Goal: Information Seeking & Learning: Learn about a topic

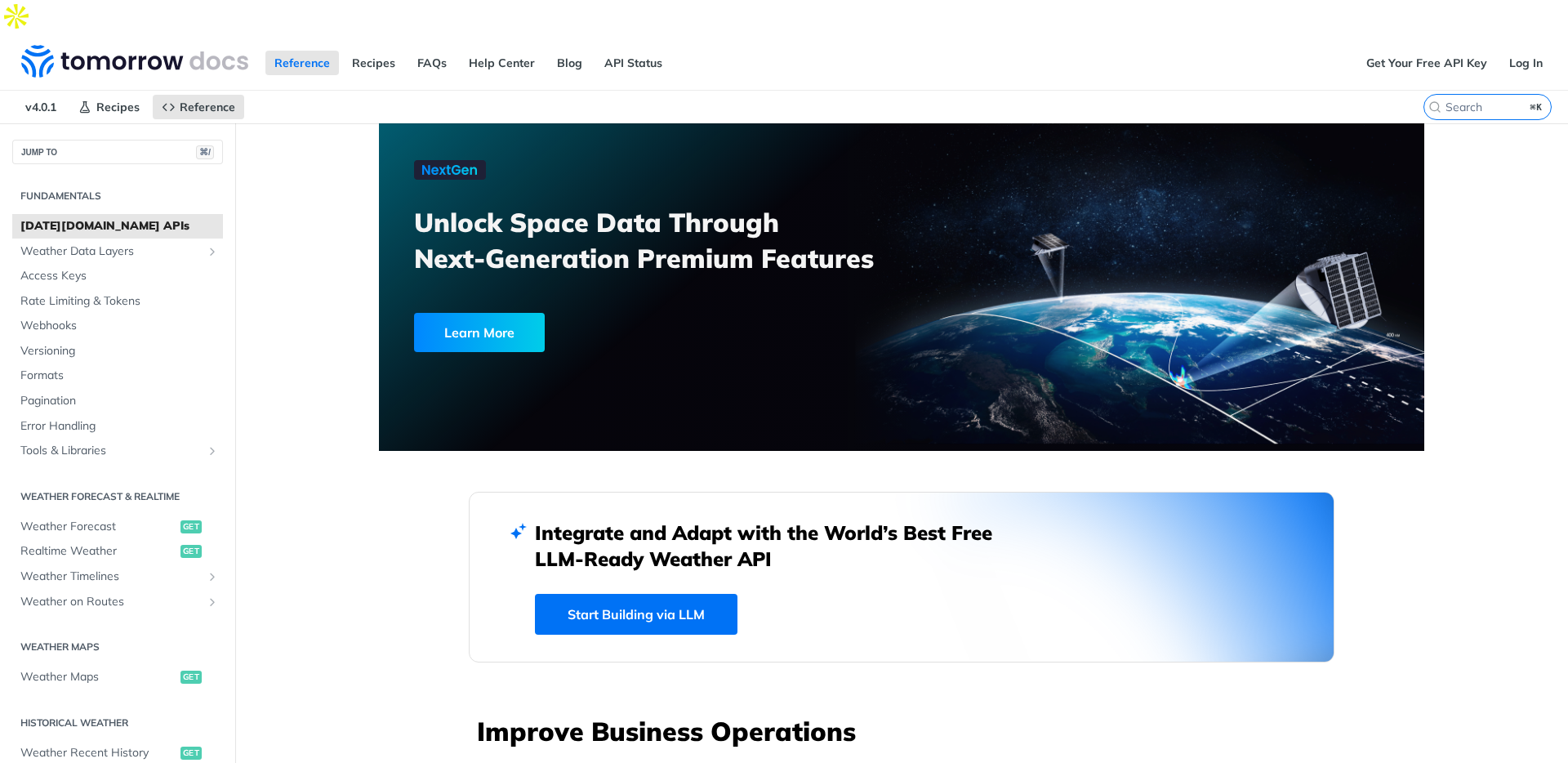
scroll to position [1715, 0]
click at [113, 240] on span "Weather Data Layers" at bounding box center [111, 248] width 181 height 17
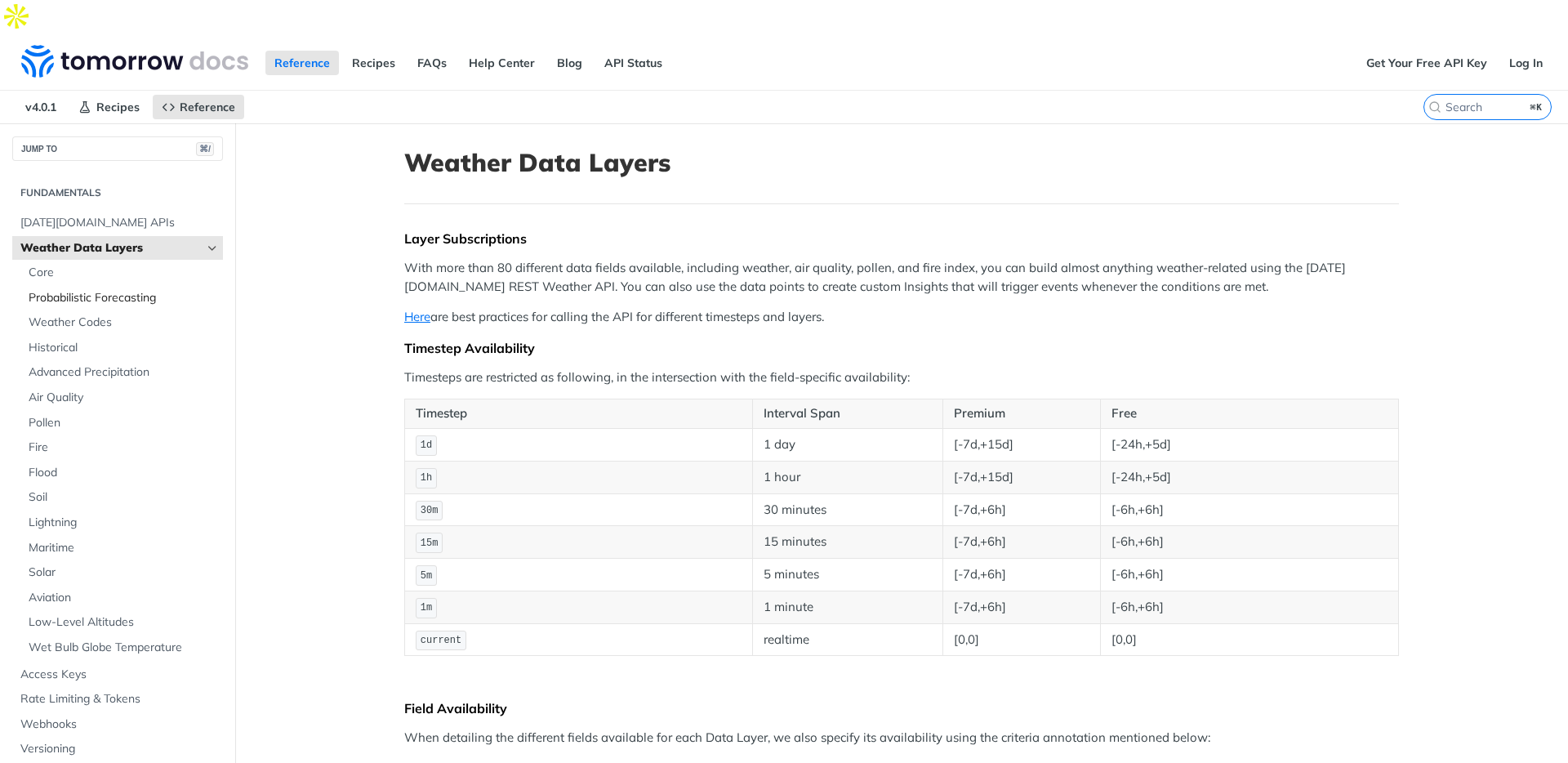
click at [129, 290] on span "Probabilistic Forecasting" at bounding box center [124, 298] width 190 height 17
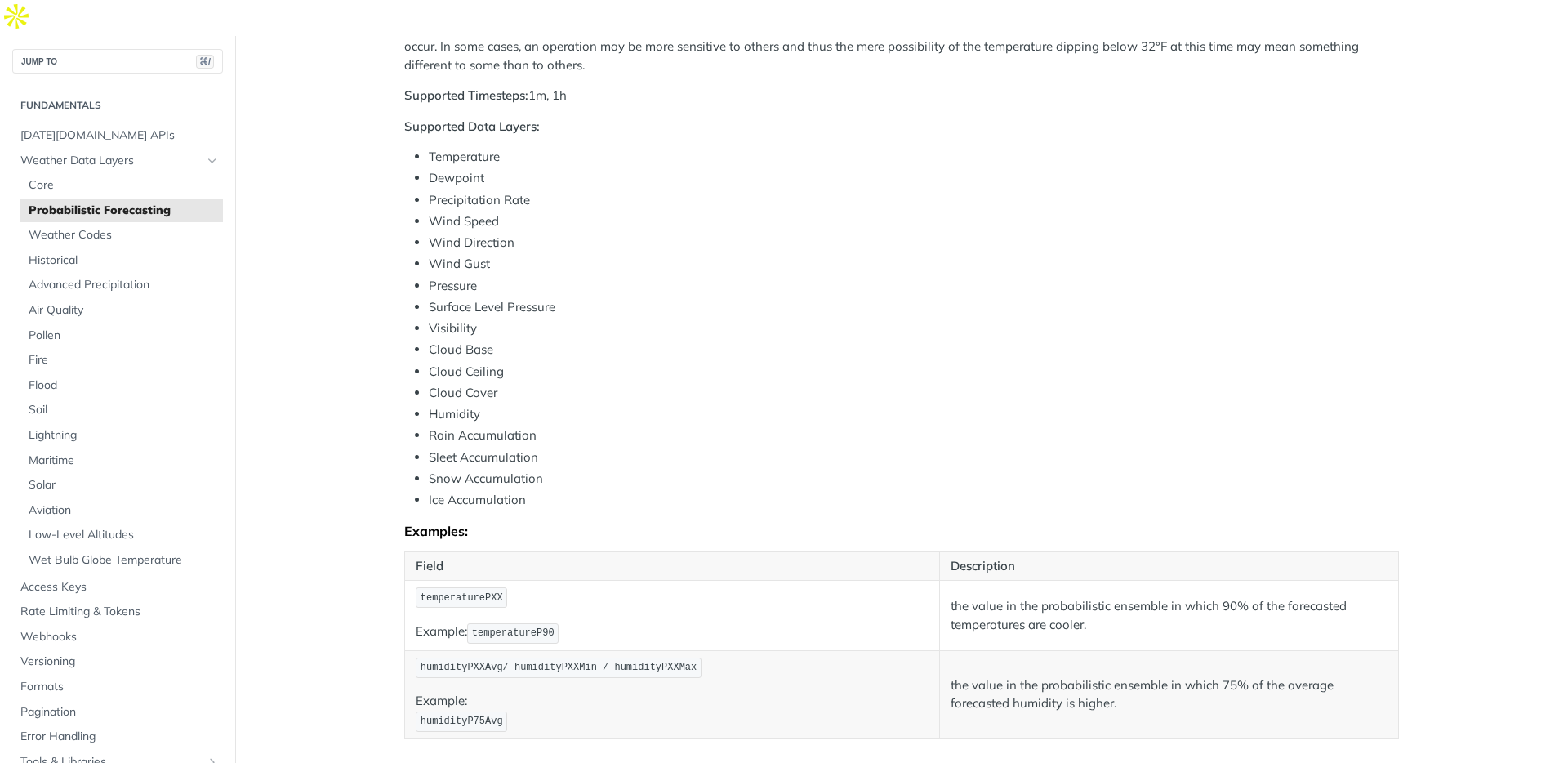
scroll to position [528, 0]
drag, startPoint x: 559, startPoint y: 469, endPoint x: 412, endPoint y: 398, distance: 163.2
click at [412, 398] on ul "Temperature Dewpoint Precipitation Rate Wind Speed Wind Direction Wind Gust Pre…" at bounding box center [901, 325] width 994 height 362
click at [595, 423] on li "Rain Accumulation" at bounding box center [913, 432] width 970 height 19
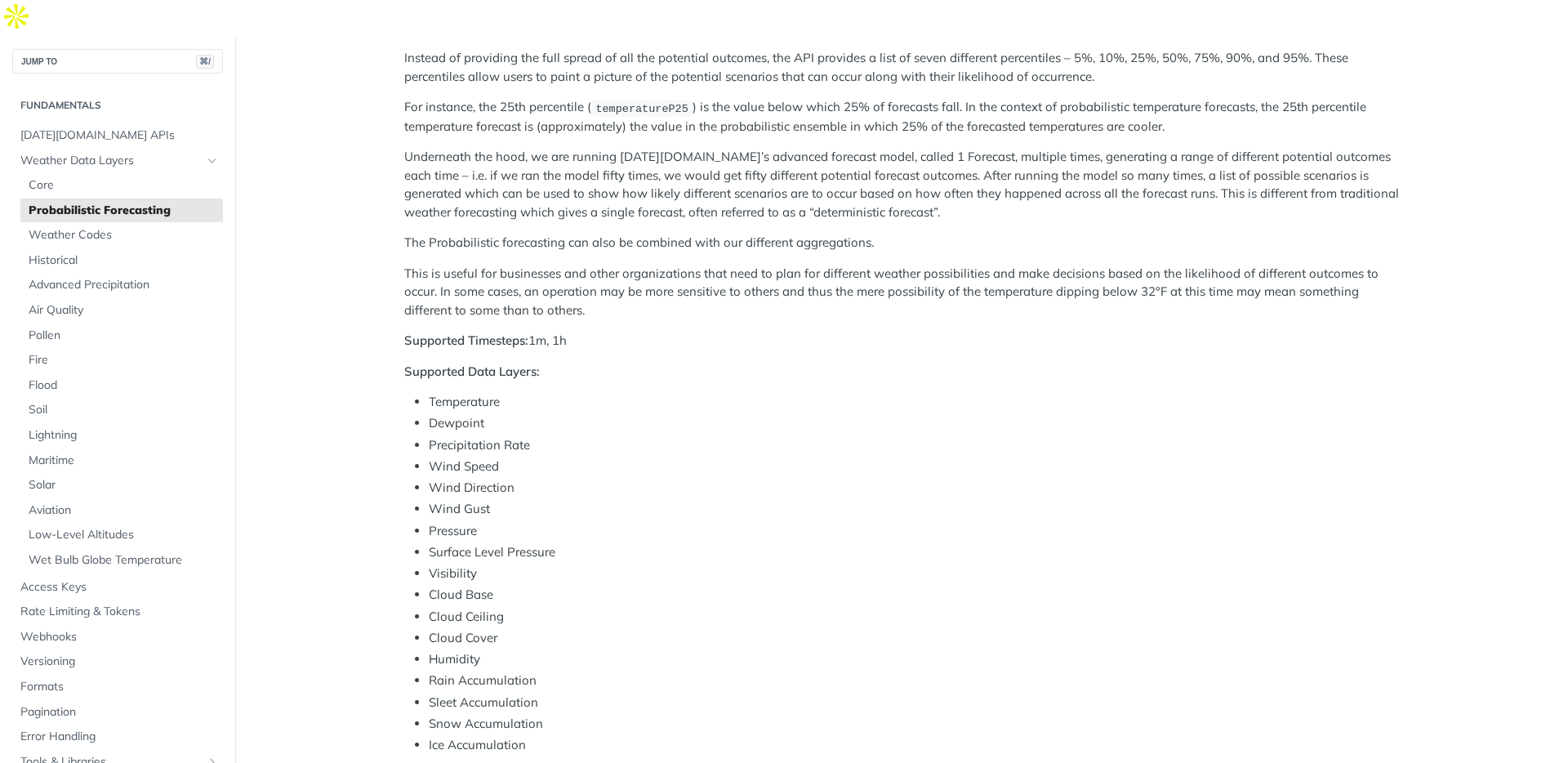
scroll to position [369, 0]
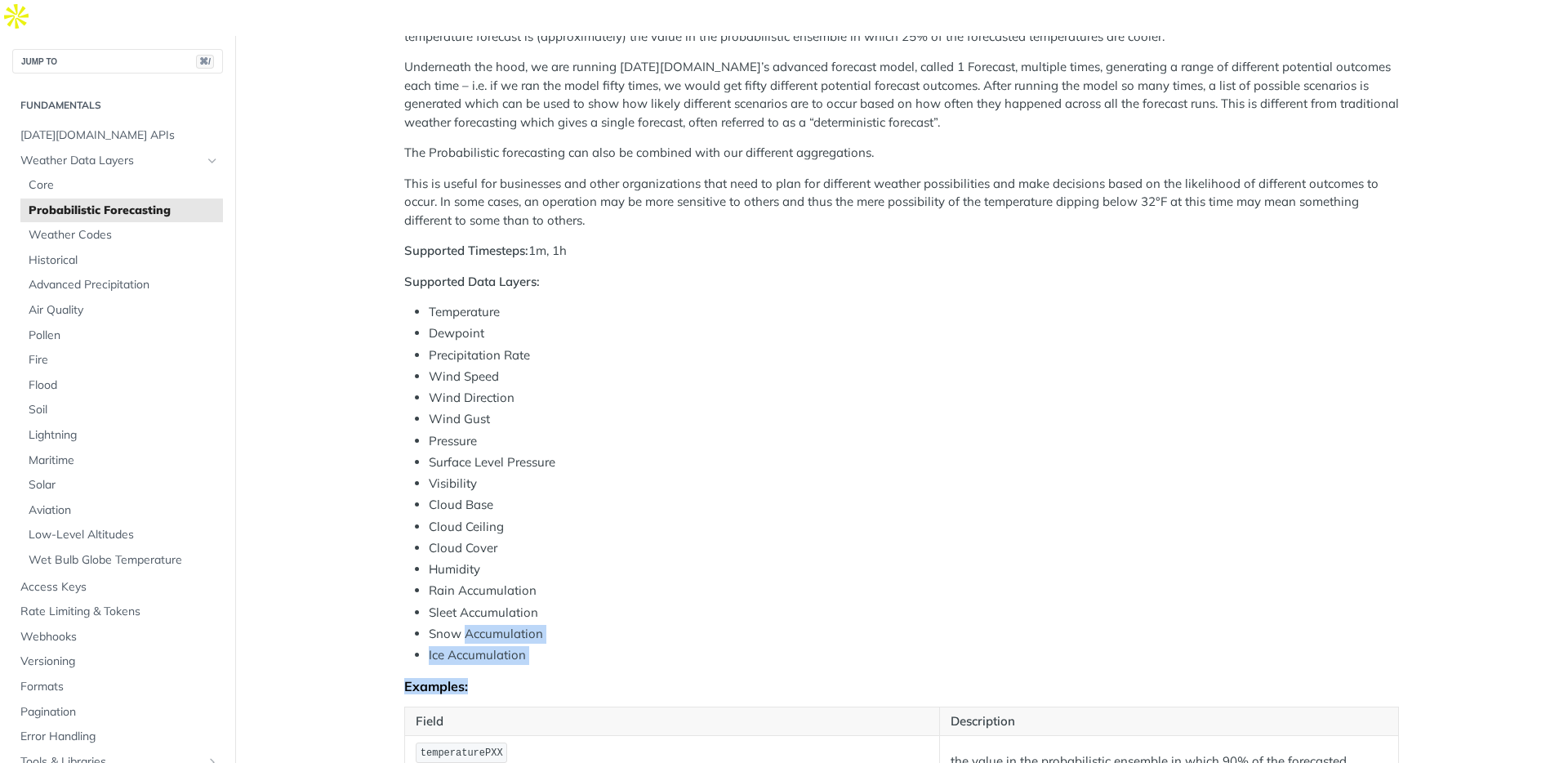
drag, startPoint x: 564, startPoint y: 650, endPoint x: 442, endPoint y: 598, distance: 132.6
click at [454, 603] on div "Tomorrow.io offers an API that predicts the weather using a special method call…" at bounding box center [901, 377] width 994 height 1033
click at [436, 586] on ul "Temperature Dewpoint Precipitation Rate Wind Speed Wind Direction Wind Gust Pre…" at bounding box center [901, 483] width 994 height 362
click at [420, 569] on ul "Temperature Dewpoint Precipitation Rate Wind Speed Wind Direction Wind Gust Pre…" at bounding box center [901, 483] width 994 height 362
drag, startPoint x: 421, startPoint y: 564, endPoint x: 430, endPoint y: 549, distance: 17.5
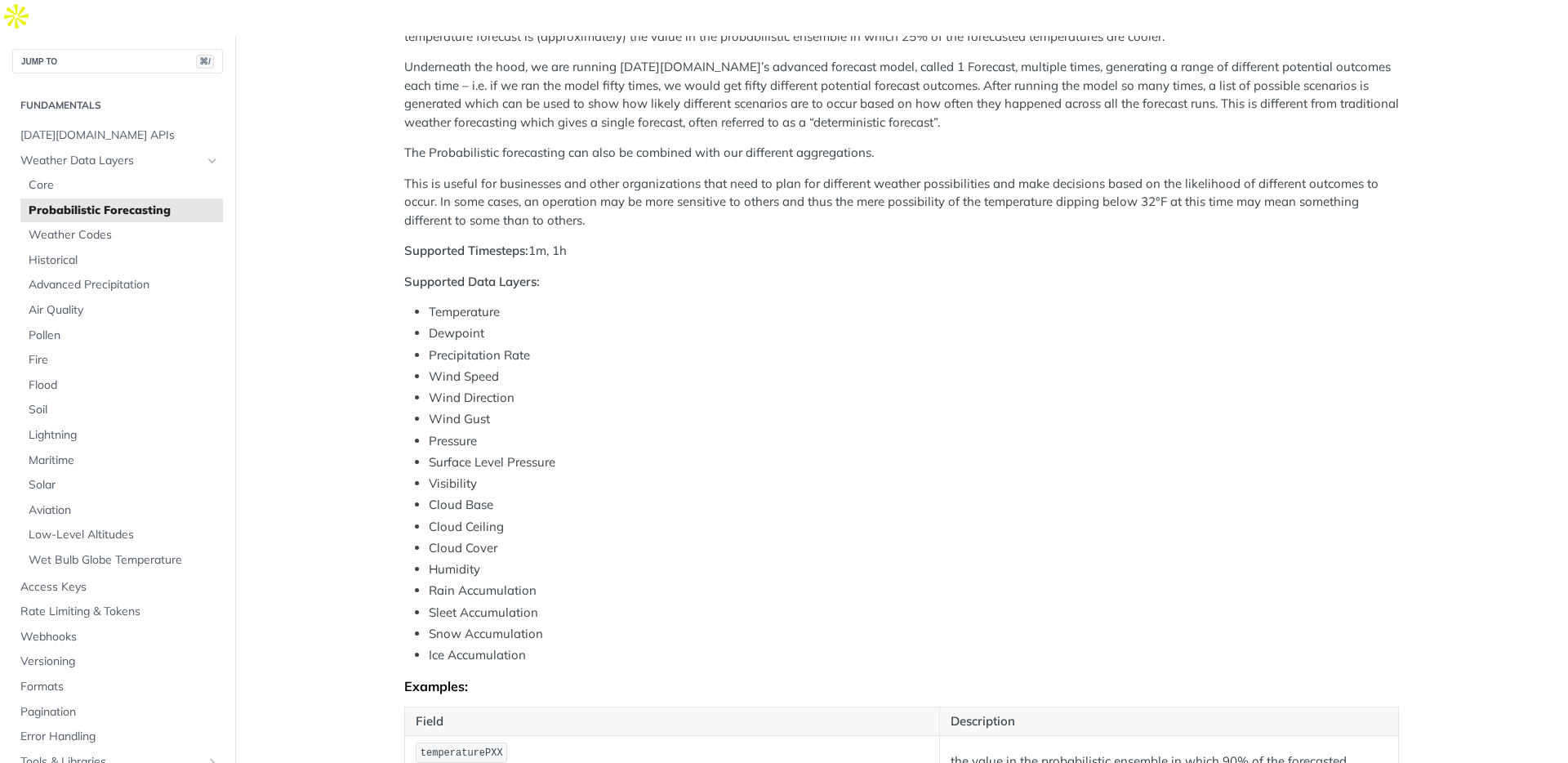
click at [422, 564] on ul "Temperature Dewpoint Precipitation Rate Wind Speed Wind Direction Wind Gust Pre…" at bounding box center [901, 483] width 994 height 362
click at [430, 582] on li "Rain Accumulation" at bounding box center [913, 590] width 970 height 19
drag, startPoint x: 430, startPoint y: 549, endPoint x: 621, endPoint y: 574, distance: 192.6
click at [621, 574] on ul "Temperature Dewpoint Precipitation Rate Wind Speed Wind Direction Wind Gust Pre…" at bounding box center [901, 483] width 994 height 362
click at [74, 203] on span "Probabilistic Forecasting" at bounding box center [124, 211] width 190 height 17
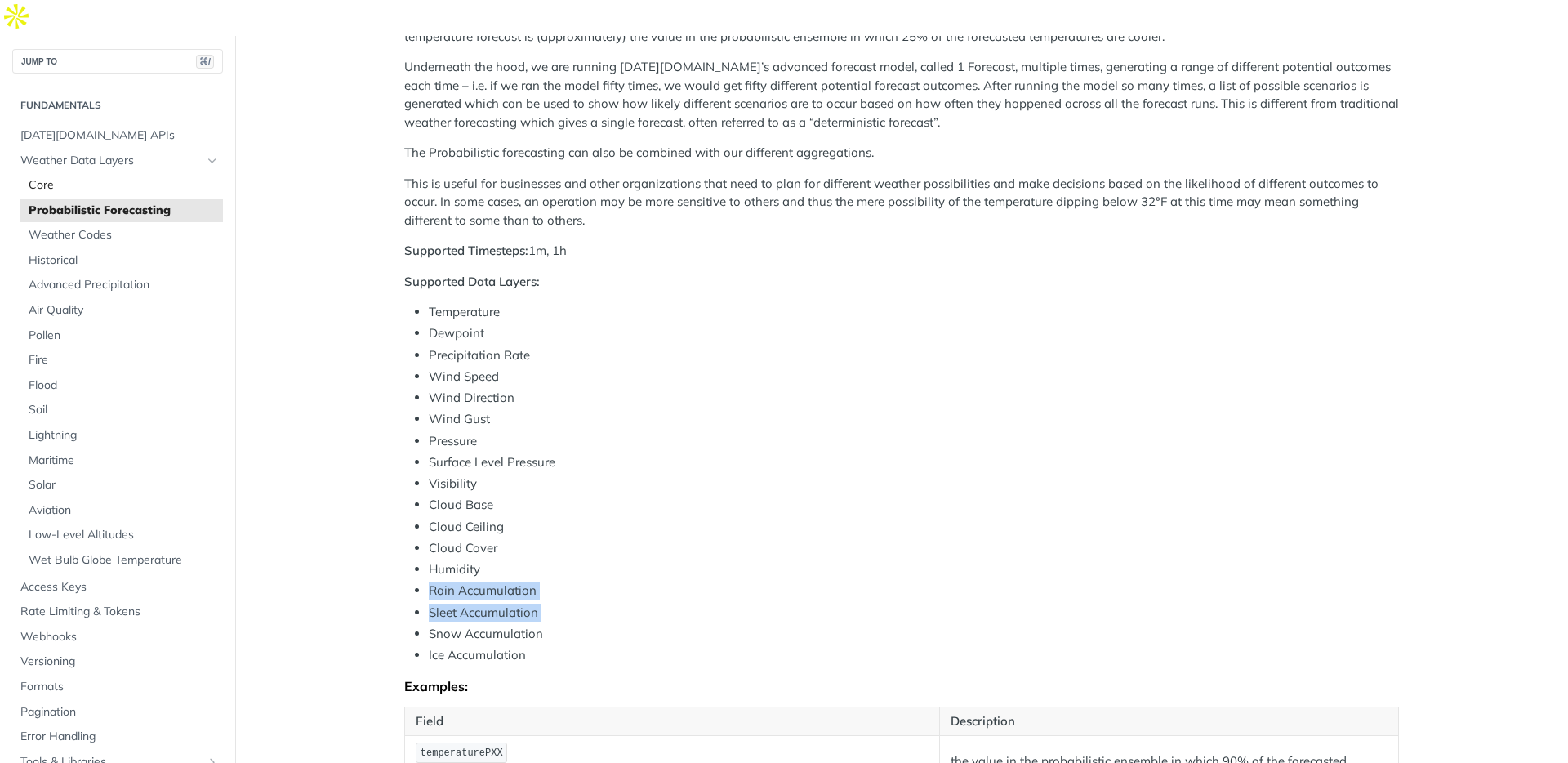
click at [67, 178] on span "Core" at bounding box center [124, 185] width 190 height 17
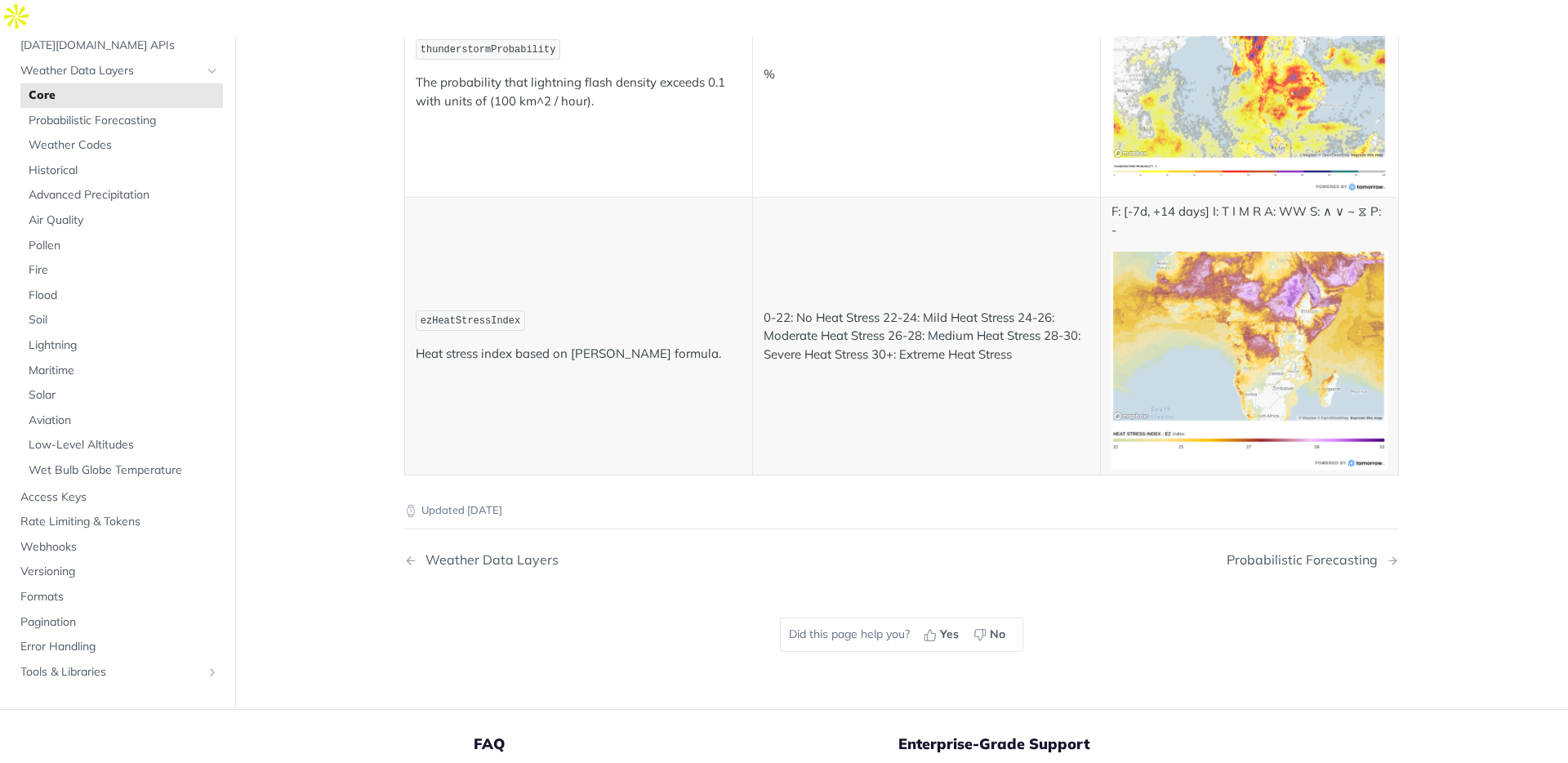
scroll to position [5672, 0]
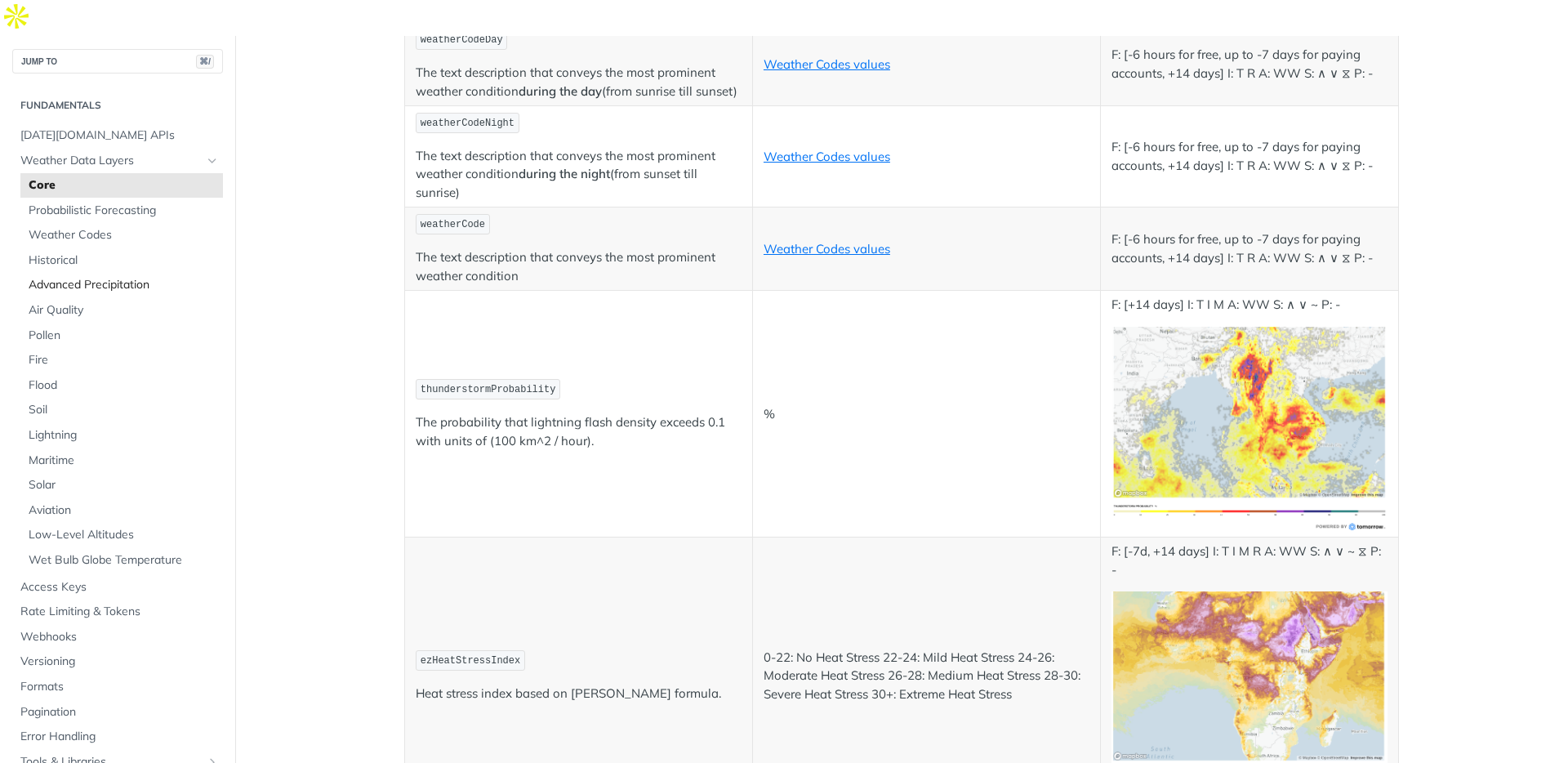
click at [154, 277] on span "Advanced Precipitation" at bounding box center [124, 284] width 190 height 17
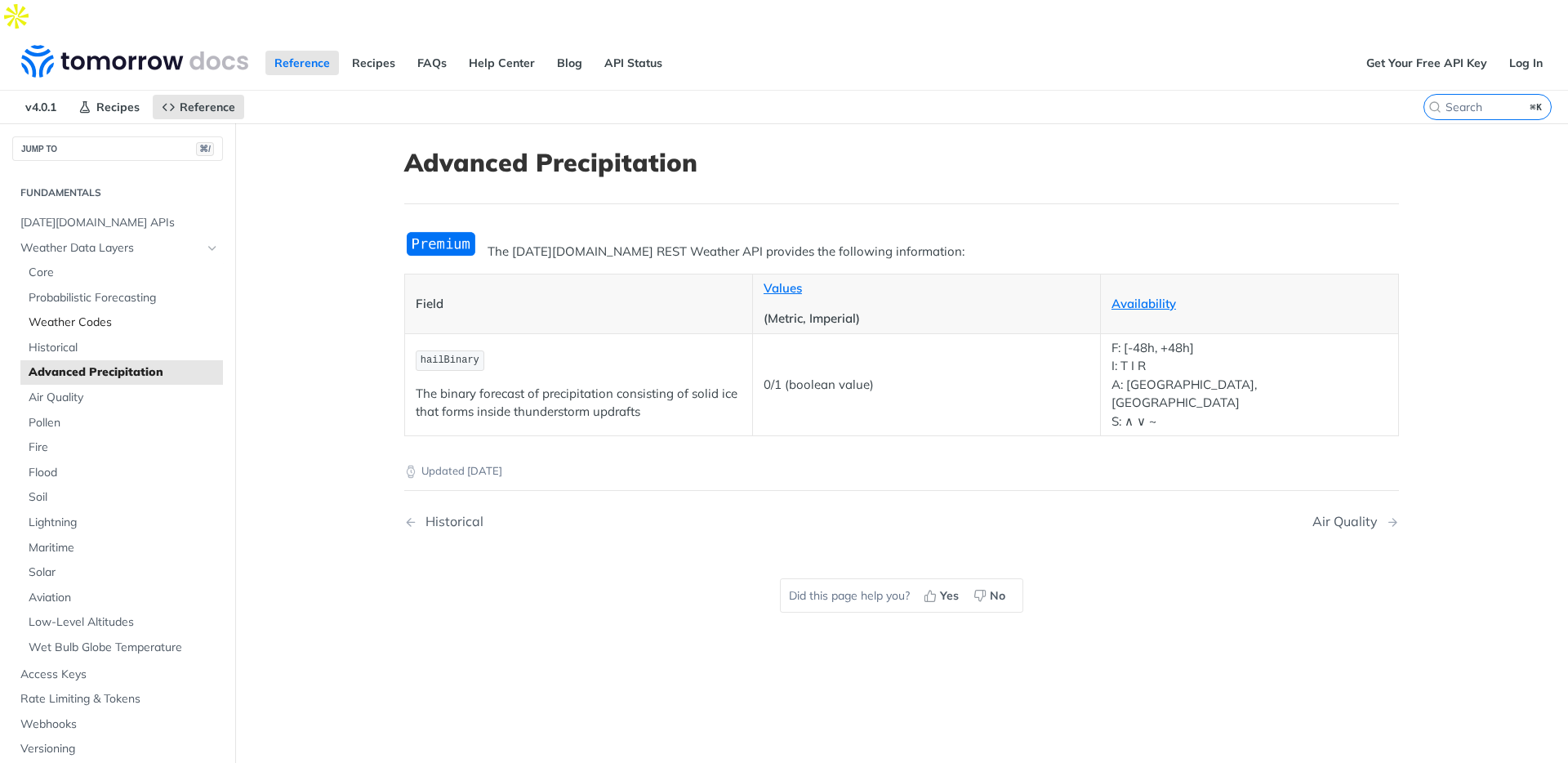
click at [77, 315] on span "Weather Codes" at bounding box center [124, 323] width 190 height 17
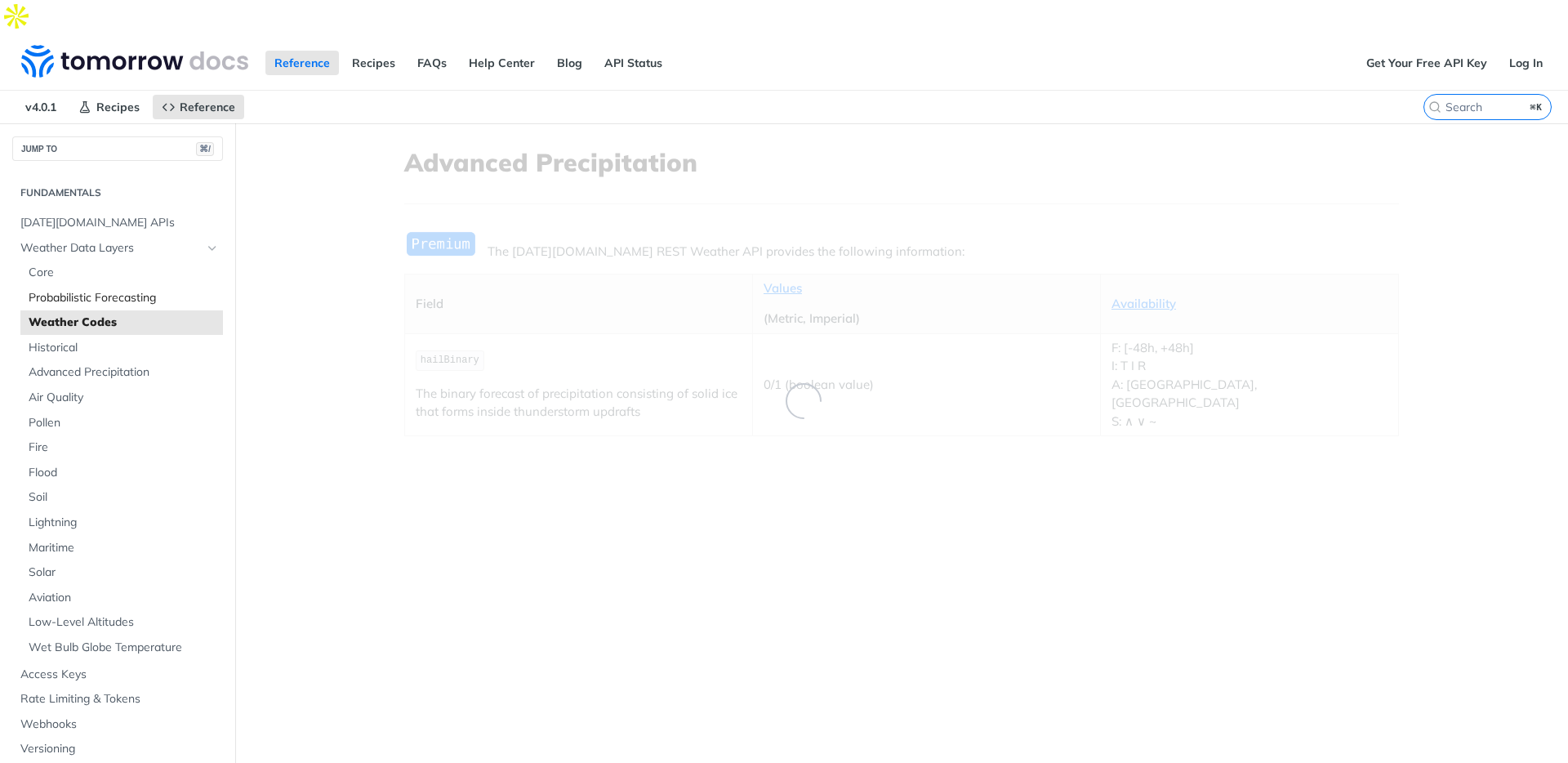
click at [80, 290] on span "Probabilistic Forecasting" at bounding box center [124, 298] width 190 height 17
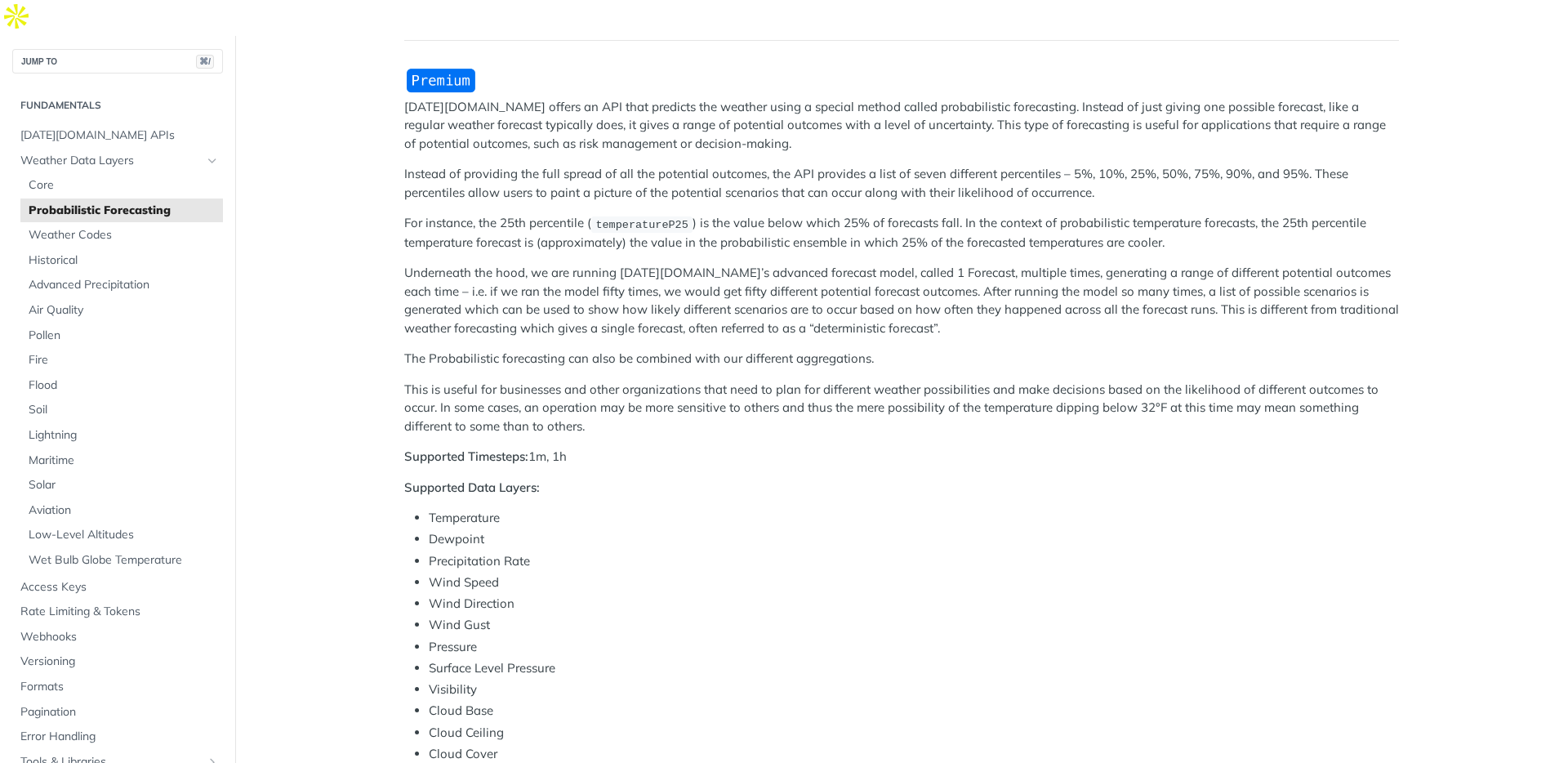
scroll to position [496, 0]
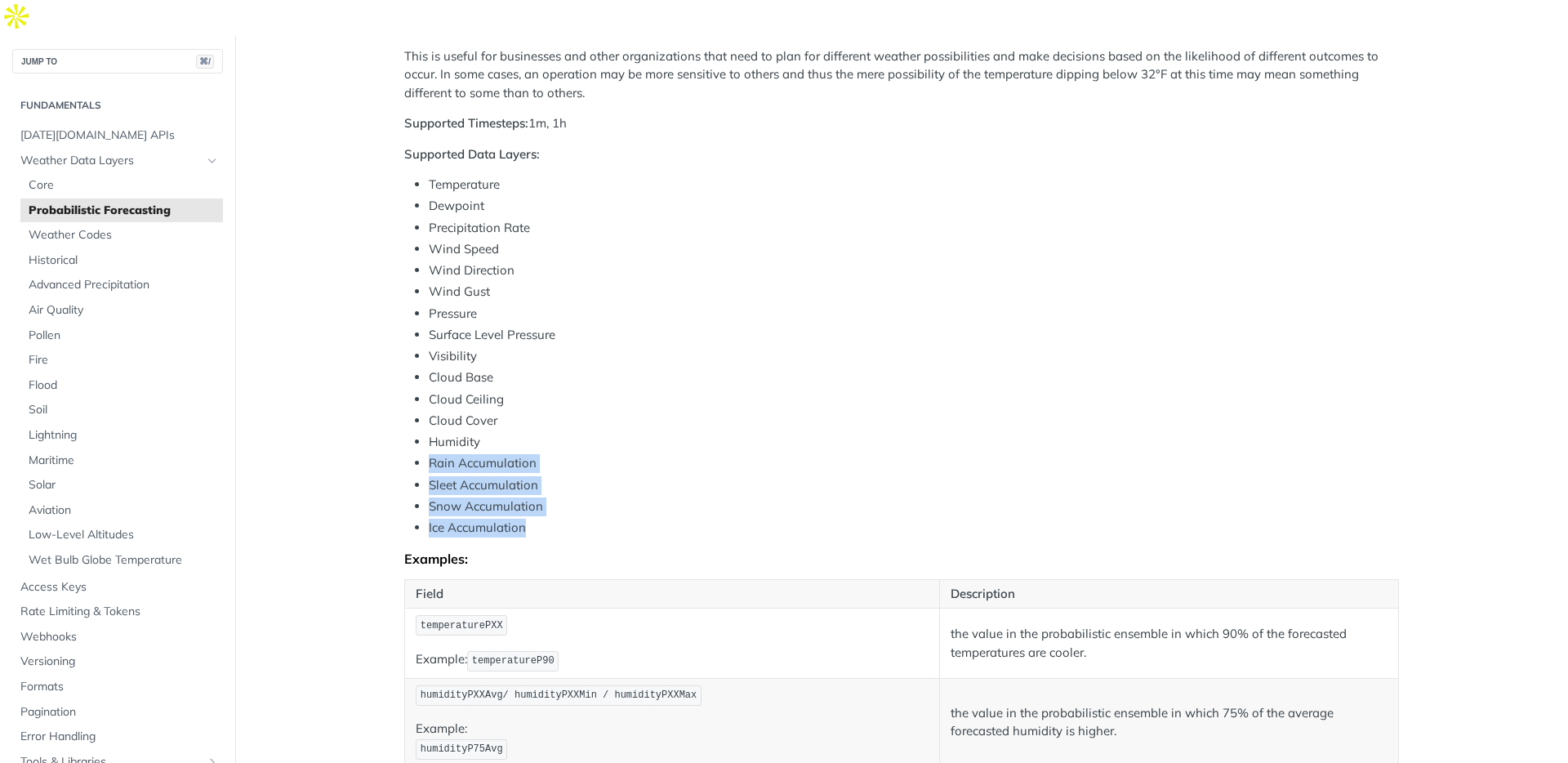
drag, startPoint x: 542, startPoint y: 487, endPoint x: 394, endPoint y: 418, distance: 163.3
click at [394, 418] on article "Probabilistic Forecasting Tomorrow.io offers an API that predicts the weather u…" at bounding box center [901, 313] width 1045 height 1374
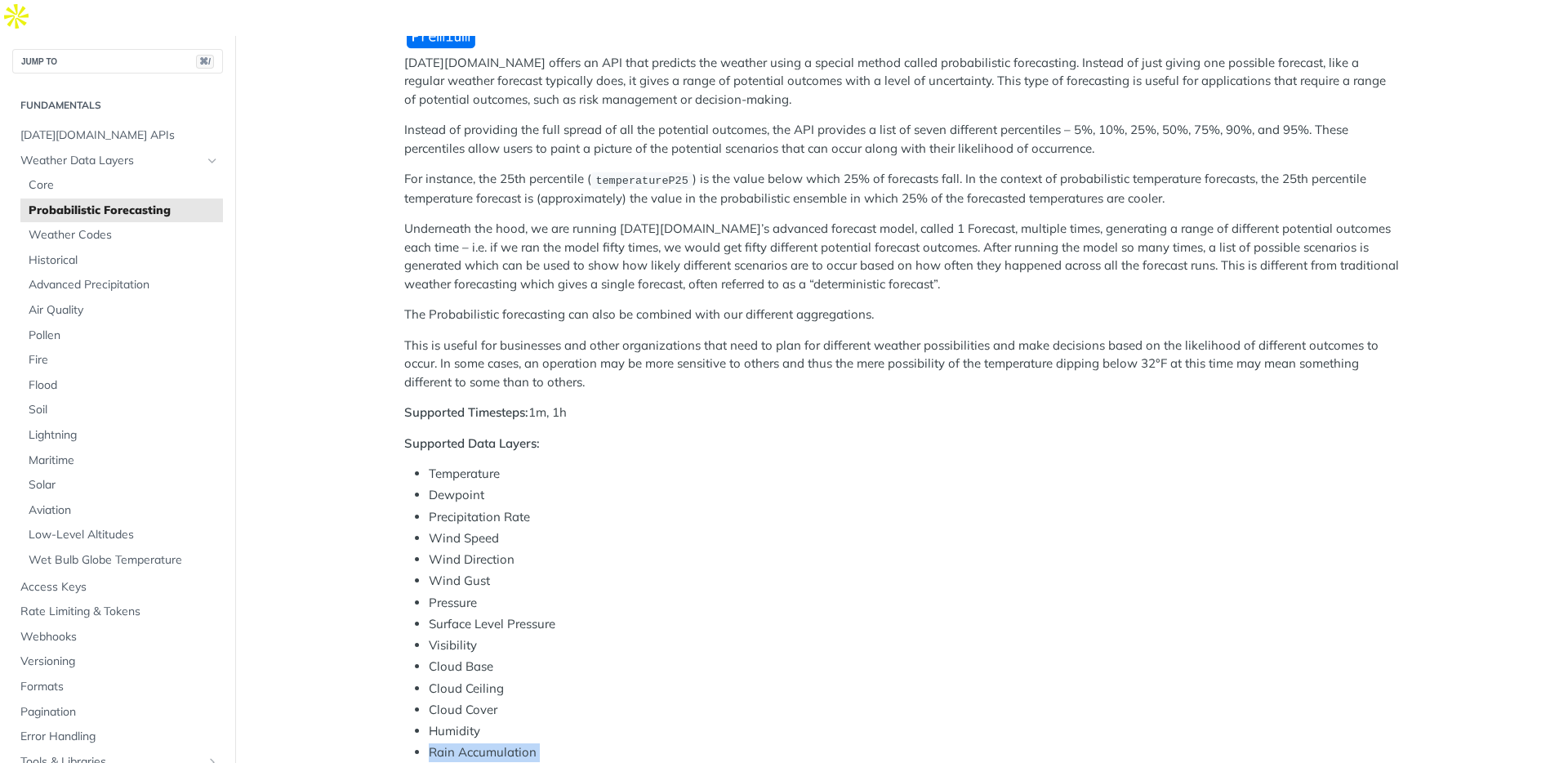
scroll to position [452, 0]
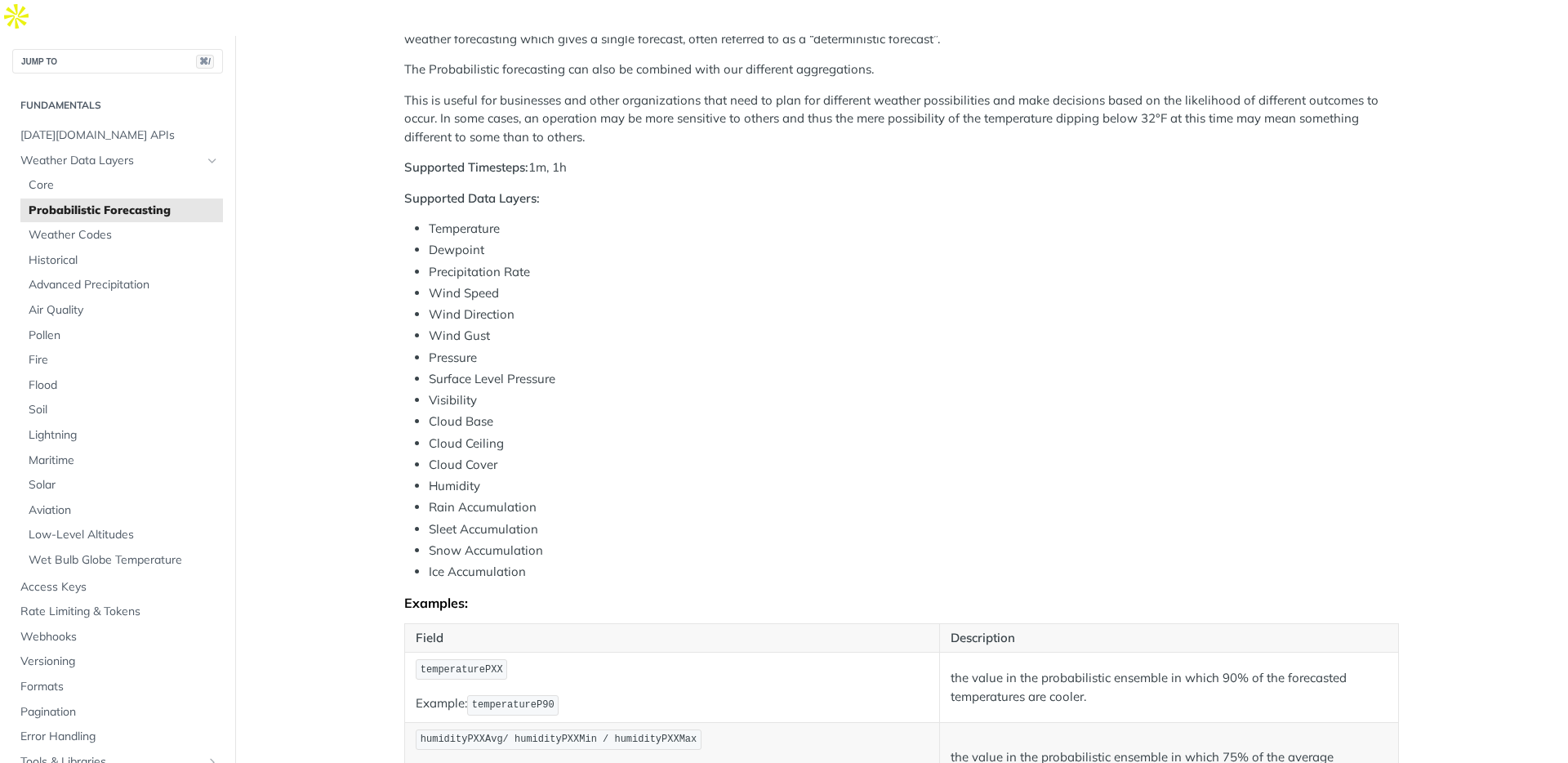
click at [495, 305] on li "Wind Direction" at bounding box center [913, 314] width 970 height 19
click at [115, 178] on span "Core" at bounding box center [124, 185] width 190 height 17
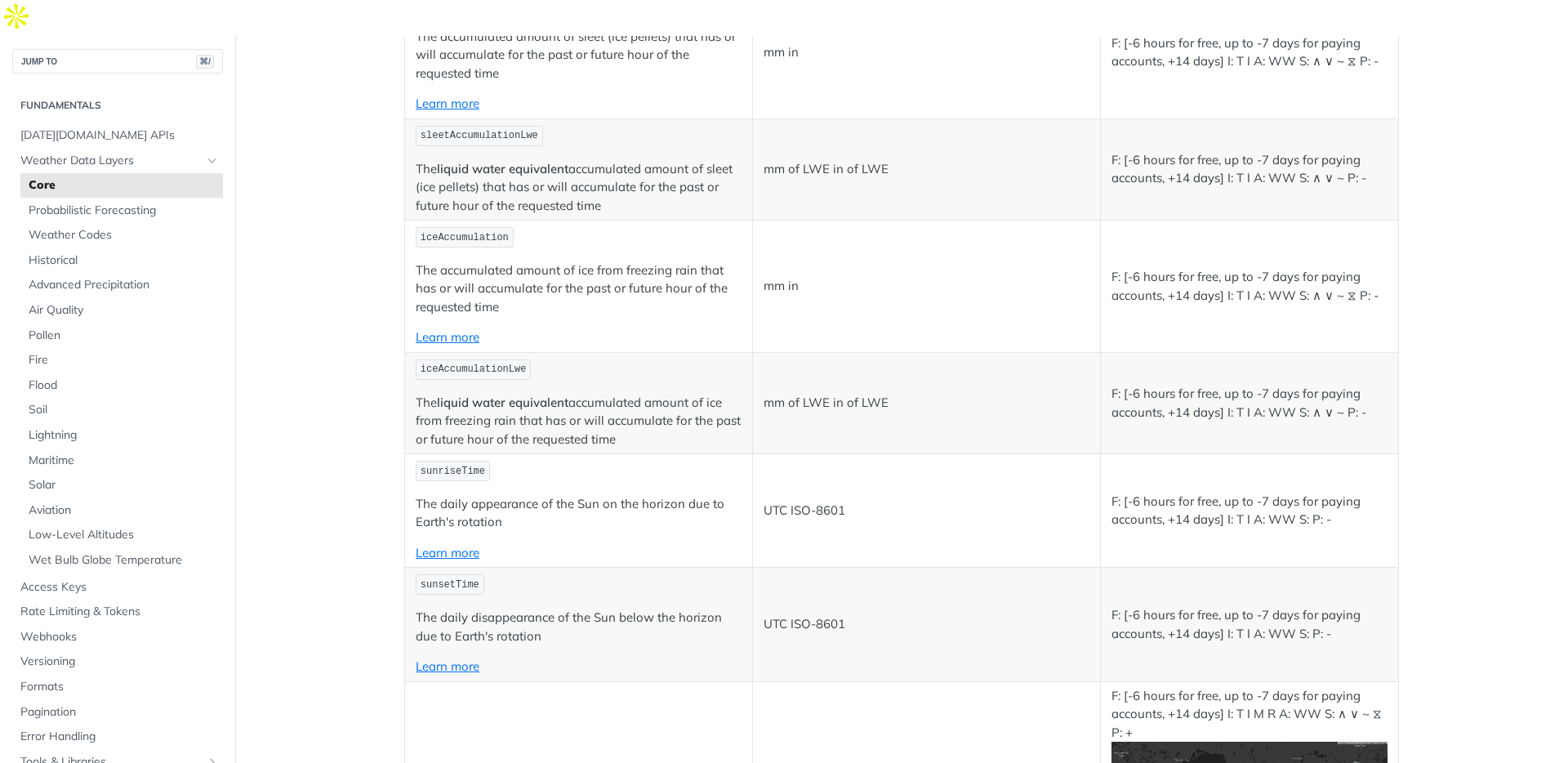
scroll to position [3463, 0]
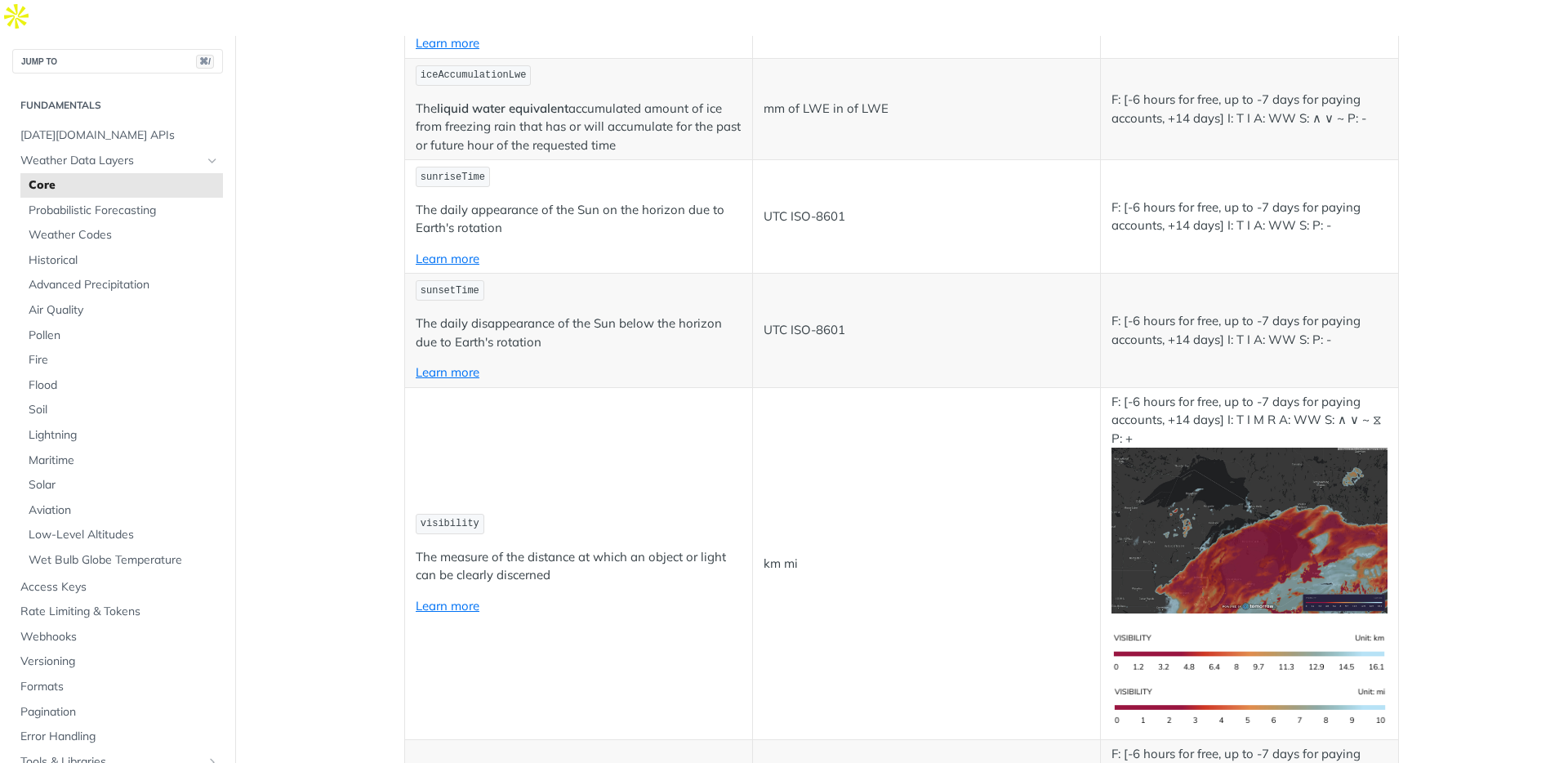
drag, startPoint x: 839, startPoint y: 489, endPoint x: 829, endPoint y: 491, distance: 10.2
